Goal: Task Accomplishment & Management: Manage account settings

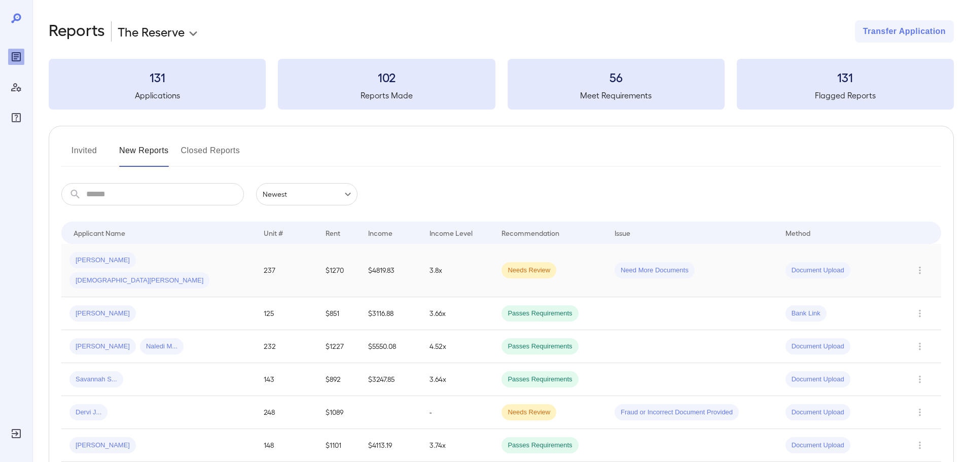
click at [203, 261] on div "Olga H... Jesus H..." at bounding box center [158, 270] width 178 height 36
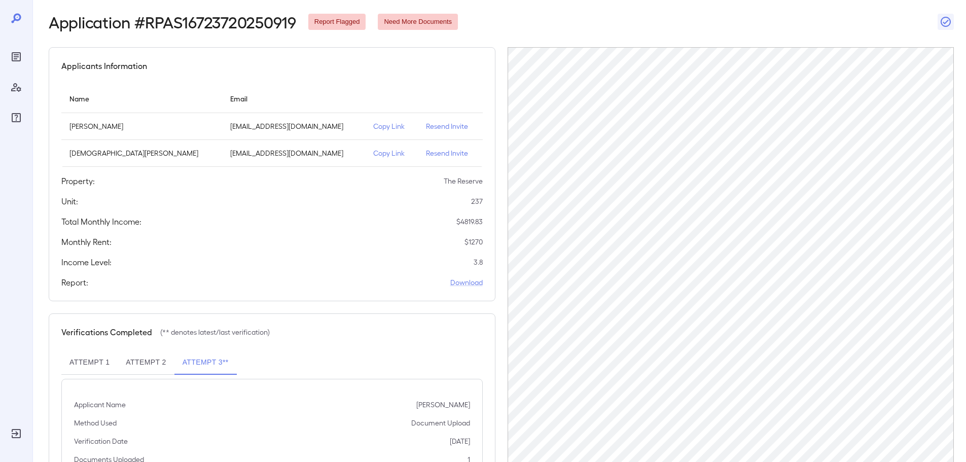
scroll to position [129, 0]
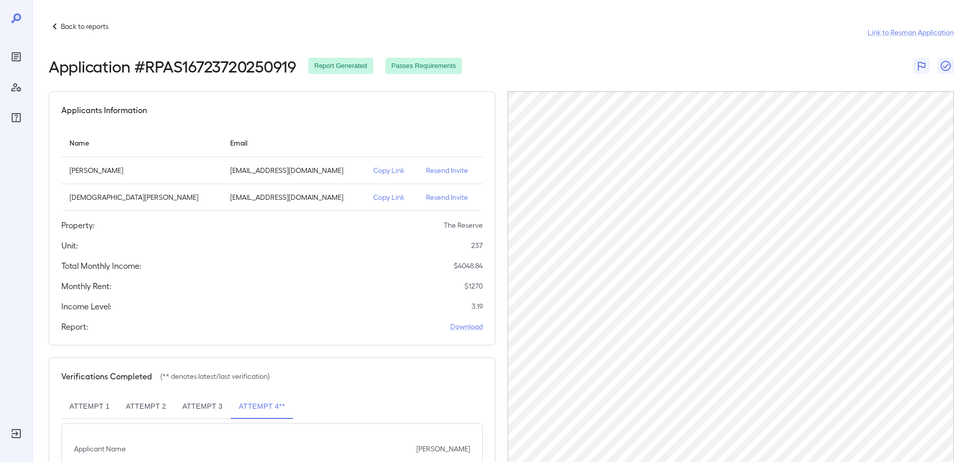
click at [57, 22] on icon at bounding box center [55, 26] width 12 height 12
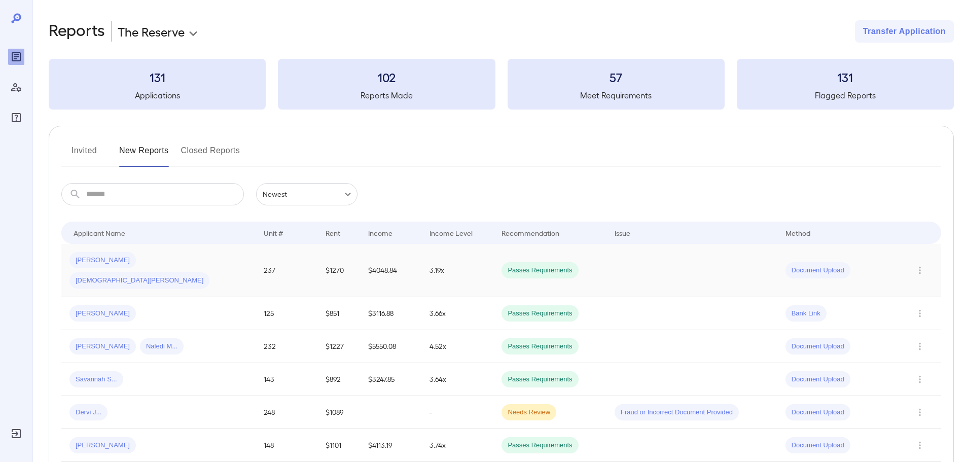
click at [433, 267] on td "3.19x" at bounding box center [457, 270] width 72 height 53
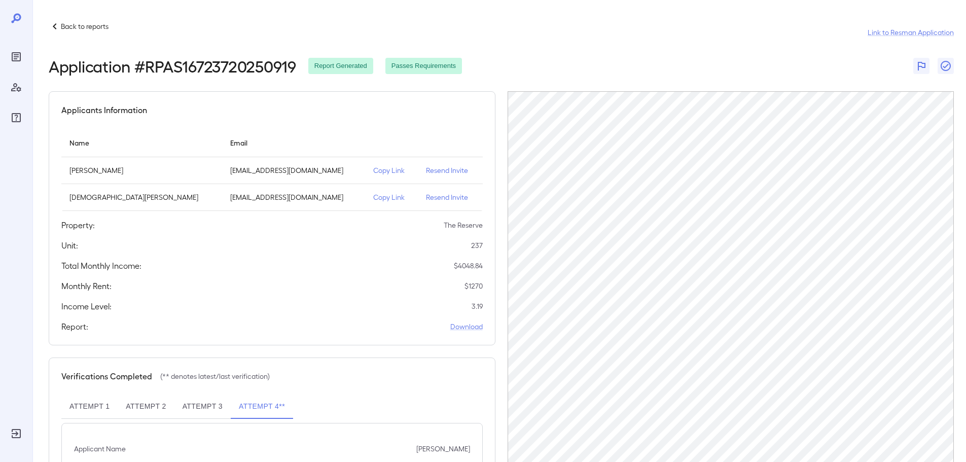
click at [426, 169] on p "Resend Invite" at bounding box center [450, 170] width 48 height 10
click at [426, 197] on p "Resend Invite" at bounding box center [450, 197] width 48 height 10
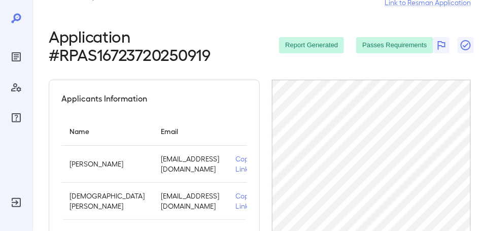
scroll to position [76, 0]
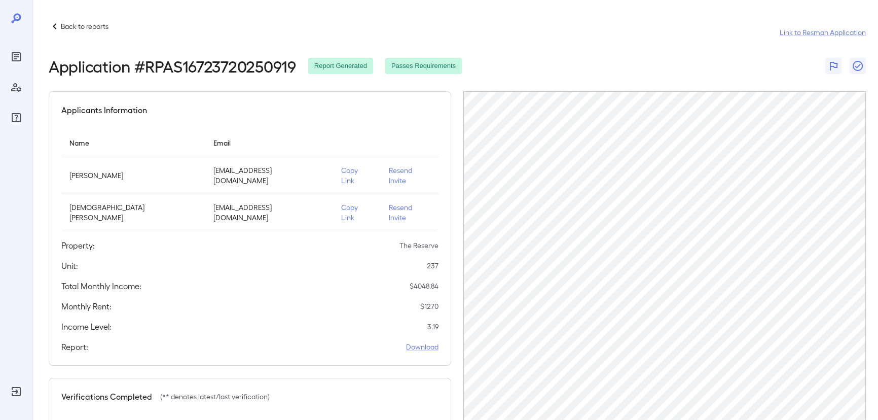
click at [61, 26] on p "Back to reports" at bounding box center [85, 26] width 48 height 10
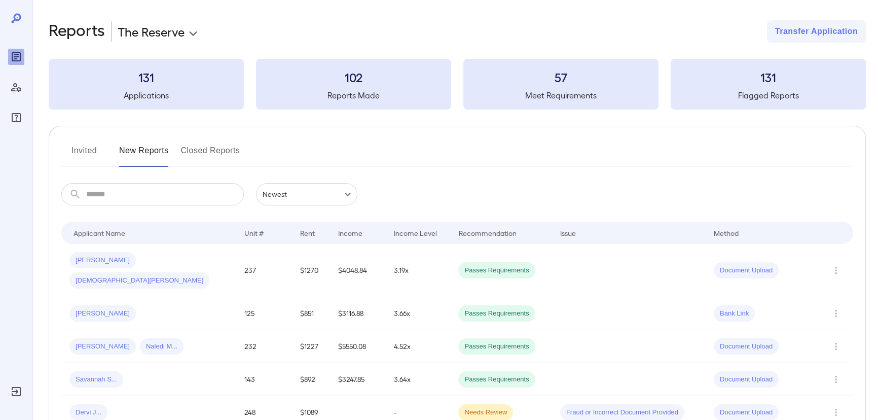
click at [17, 17] on icon at bounding box center [17, 18] width 2 height 2
click at [163, 305] on div "[PERSON_NAME]" at bounding box center [148, 313] width 159 height 16
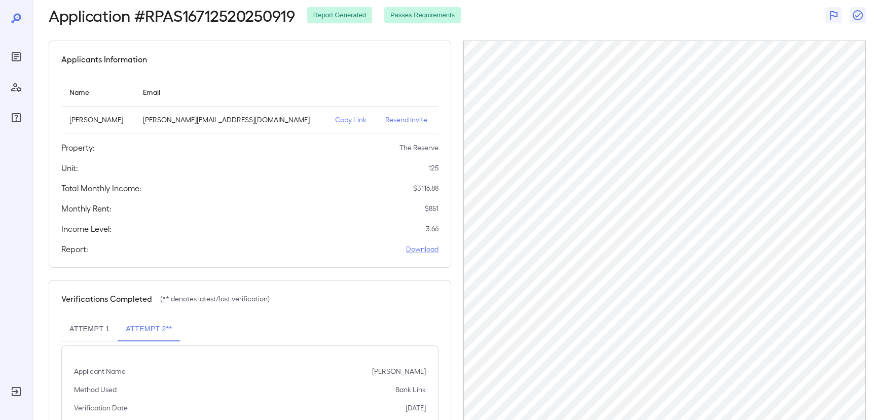
scroll to position [88, 0]
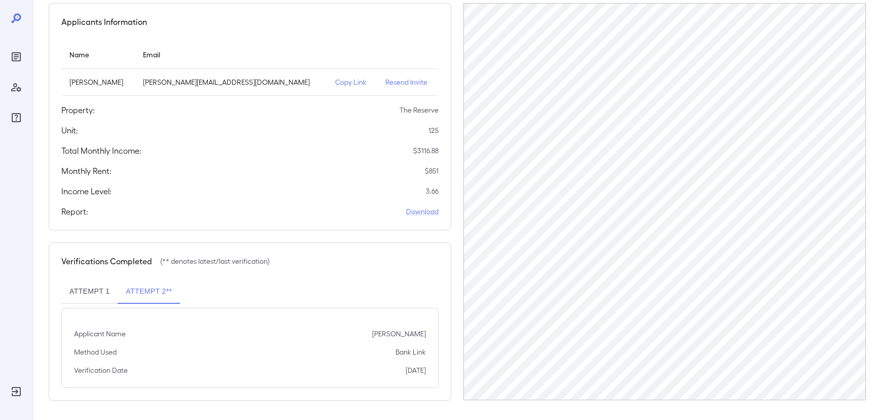
click at [90, 280] on button "Attempt 1" at bounding box center [89, 291] width 56 height 24
click at [13, 8] on div at bounding box center [16, 210] width 32 height 420
drag, startPoint x: 21, startPoint y: 22, endPoint x: 22, endPoint y: 49, distance: 26.4
click at [23, 32] on div at bounding box center [16, 69] width 16 height 114
click at [20, 54] on icon "Reports" at bounding box center [16, 56] width 9 height 9
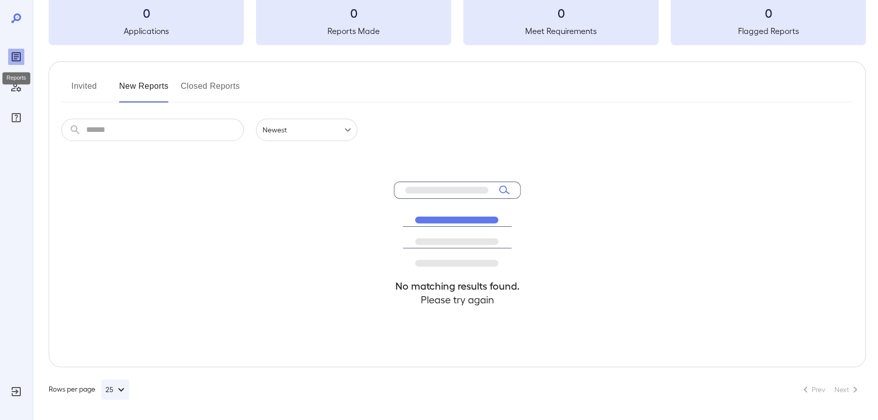
scroll to position [64, 0]
